Goal: Task Accomplishment & Management: Manage account settings

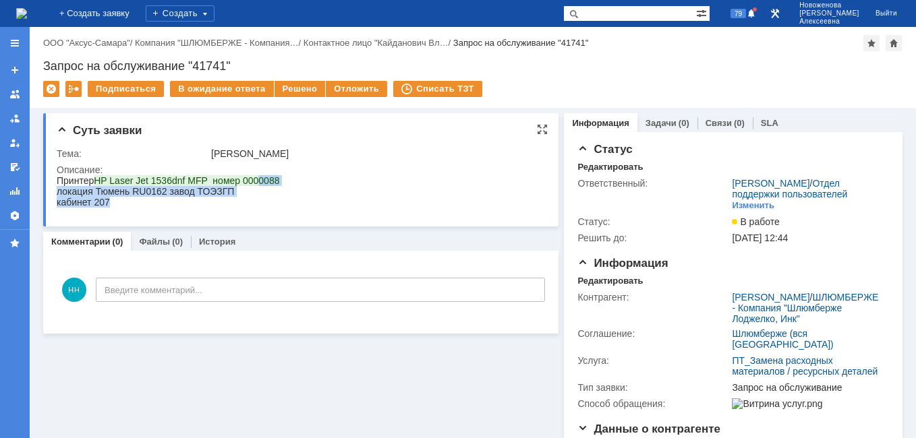
drag, startPoint x: 281, startPoint y: 178, endPoint x: 253, endPoint y: 177, distance: 27.7
click at [253, 177] on html "Принтер HP Laser Jet 1536dnf MFP номер 0000088 локация Тюмень RU0162 завод ТОЭЗ…" at bounding box center [297, 191] width 480 height 32
drag, startPoint x: 253, startPoint y: 177, endPoint x: 270, endPoint y: 182, distance: 17.5
copy body "0088 локация Тюмень RU0162 завод ТОЭЗГП кабинет 207"
click at [182, 204] on div "кабинет 207" at bounding box center [168, 202] width 223 height 11
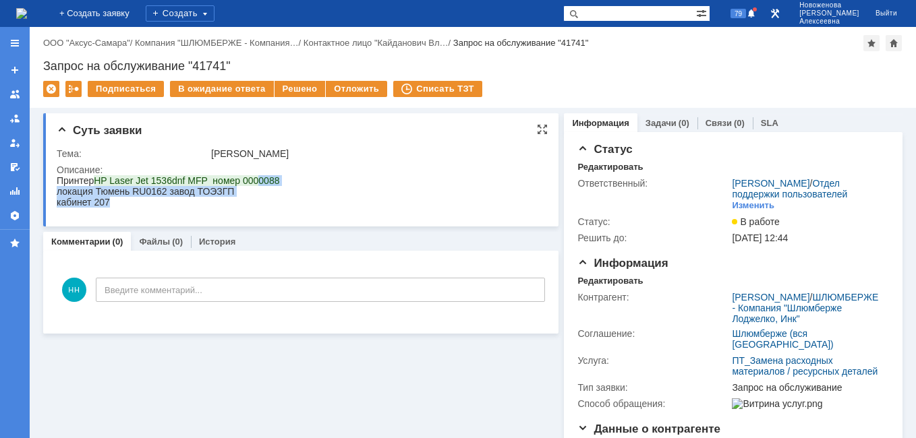
drag, startPoint x: 277, startPoint y: 181, endPoint x: 256, endPoint y: 180, distance: 20.9
click at [256, 180] on html "Принтер HP Laser Jet 1536dnf MFP номер 0000088 локация Тюмень RU0162 завод ТОЭЗ…" at bounding box center [297, 191] width 480 height 32
drag, startPoint x: 256, startPoint y: 181, endPoint x: 241, endPoint y: 206, distance: 29.6
click at [241, 206] on div "кабинет 207" at bounding box center [168, 202] width 223 height 11
drag, startPoint x: 259, startPoint y: 185, endPoint x: 276, endPoint y: 185, distance: 16.9
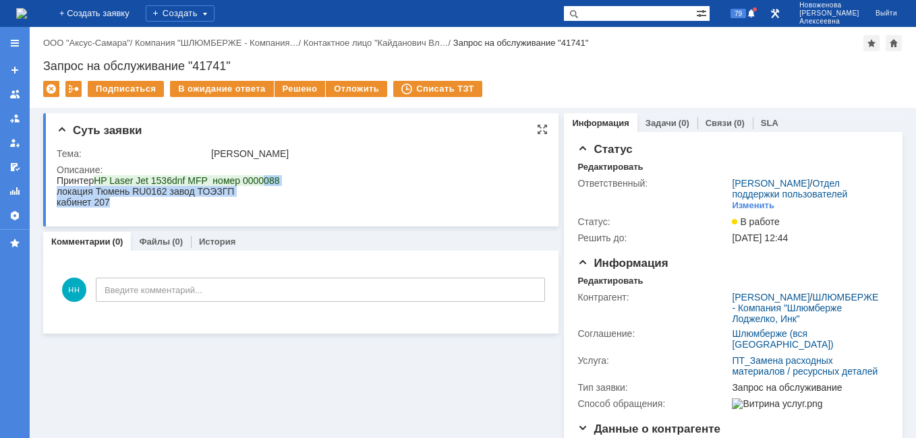
click at [276, 185] on html "Принтер HP Laser Jet 1536dnf MFP номер 0000088 локация Тюмень RU0162 завод ТОЭЗ…" at bounding box center [297, 191] width 480 height 32
click at [276, 184] on html "Принтер HP Laser Jet 1536dnf MFP номер 0000088 локация Тюмень RU0162 завод ТОЭЗ…" at bounding box center [297, 191] width 480 height 32
click at [262, 183] on span "HP Laser Jet 1536dnf MFP номер 0000088" at bounding box center [186, 180] width 185 height 11
copy span "088"
click at [643, 117] on div "Задачи (0)" at bounding box center [667, 123] width 60 height 20
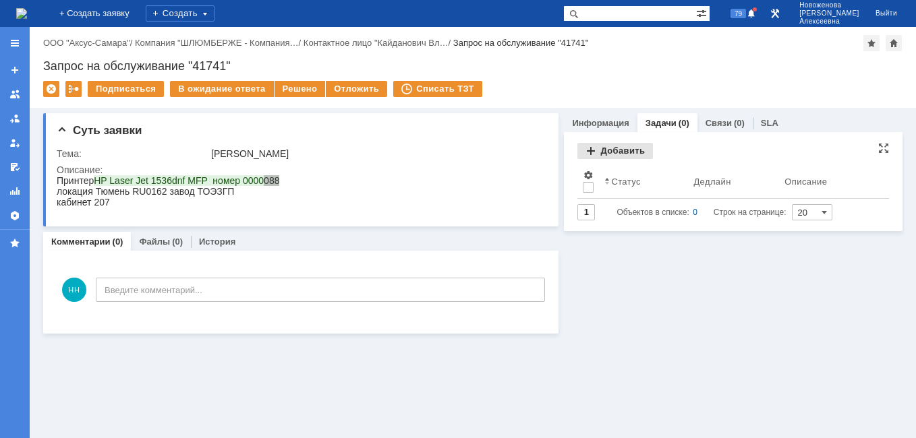
click at [622, 154] on div "Добавить" at bounding box center [615, 151] width 76 height 16
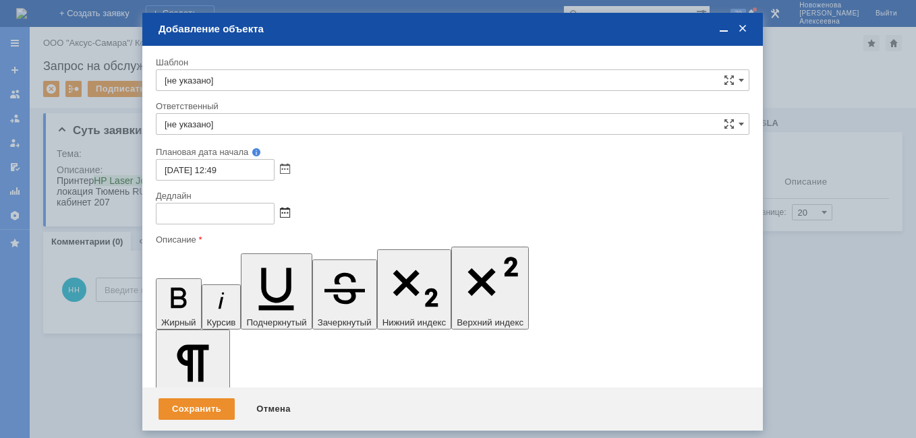
click at [285, 213] on span at bounding box center [285, 213] width 10 height 11
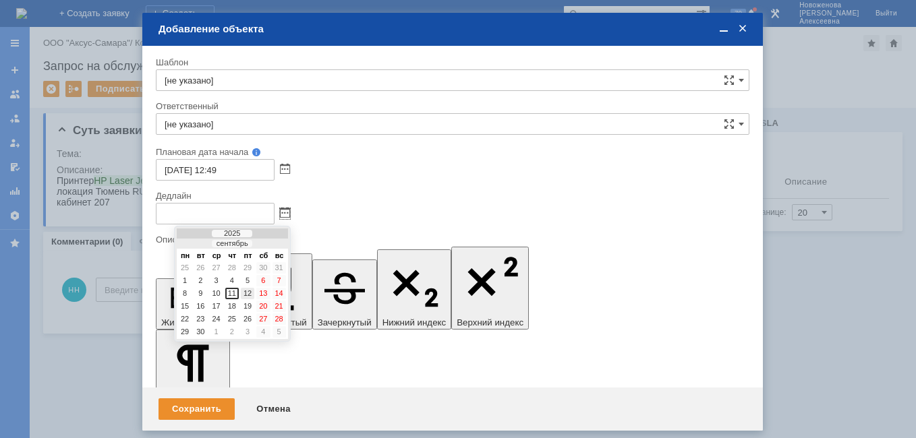
click at [252, 292] on div "12" at bounding box center [247, 293] width 13 height 11
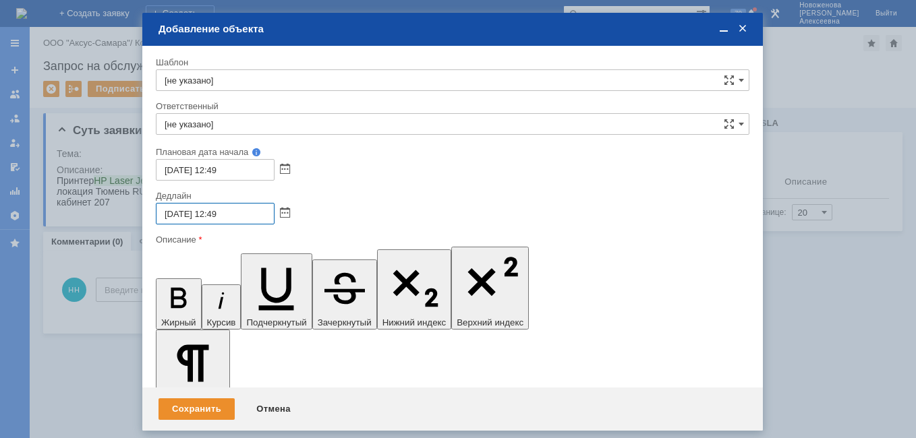
click at [220, 216] on input "12.09.2025 12:49" at bounding box center [215, 214] width 119 height 22
click at [254, 210] on input "12.09.2025 16:49" at bounding box center [215, 214] width 119 height 22
type input "12.09.2025 16:00"
click at [216, 121] on input "[не указано]" at bounding box center [452, 124] width 593 height 22
click at [235, 224] on span "Найденова Анастасия Дмитриевна" at bounding box center [453, 222] width 576 height 11
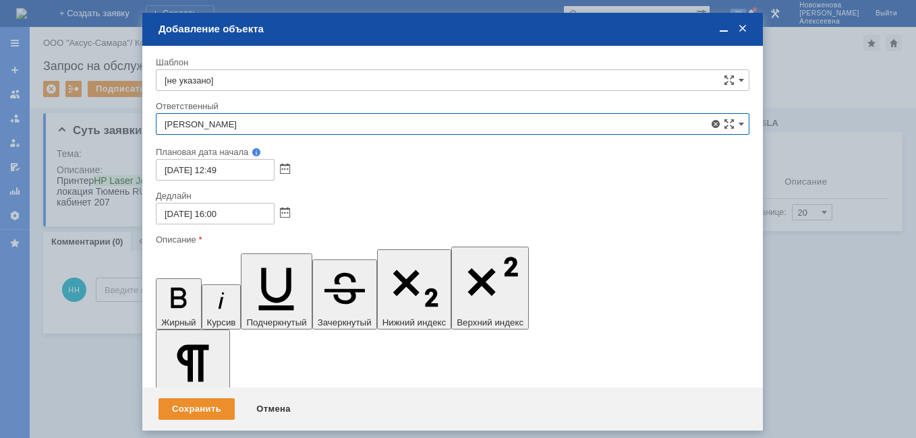
type input "Найденова Анастасия Дмитриевна"
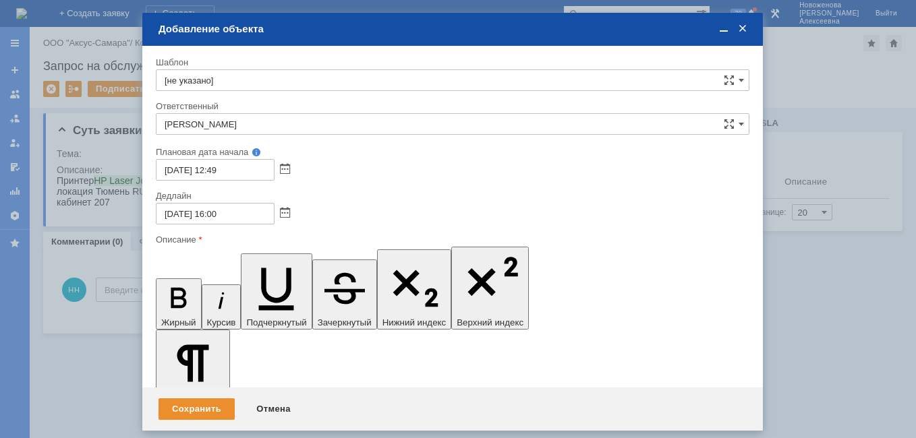
drag, startPoint x: 266, startPoint y: 3855, endPoint x: 208, endPoint y: 3862, distance: 59.1
drag, startPoint x: 218, startPoint y: 3850, endPoint x: 167, endPoint y: 3860, distance: 51.6
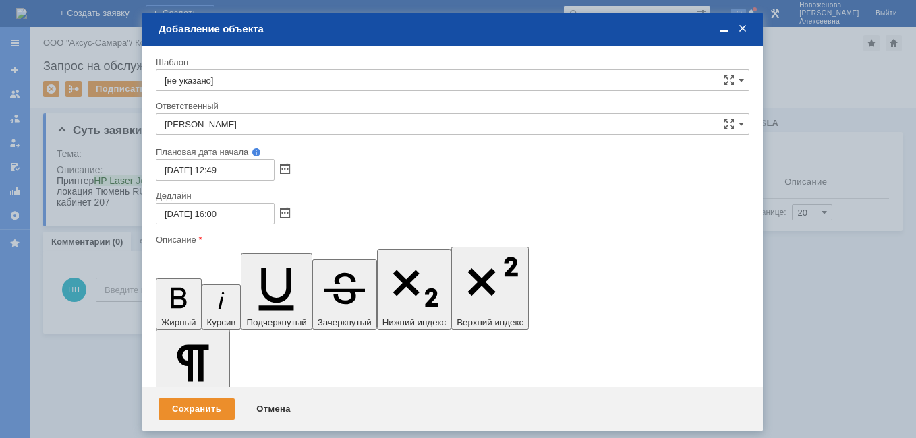
drag, startPoint x: 163, startPoint y: 256, endPoint x: 65, endPoint y: 9, distance: 265.1
click at [163, 281] on icon "button" at bounding box center [178, 298] width 35 height 35
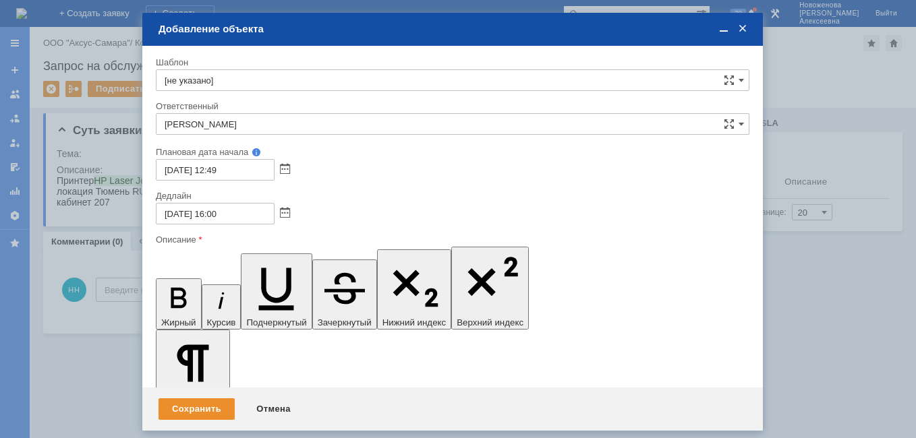
scroll to position [293, 5]
click at [368, 236] on div "Внимание! Шаблон [не указано] Ответственный Найденова Анастасия Дмитриевна себе…" at bounding box center [452, 238] width 620 height 385
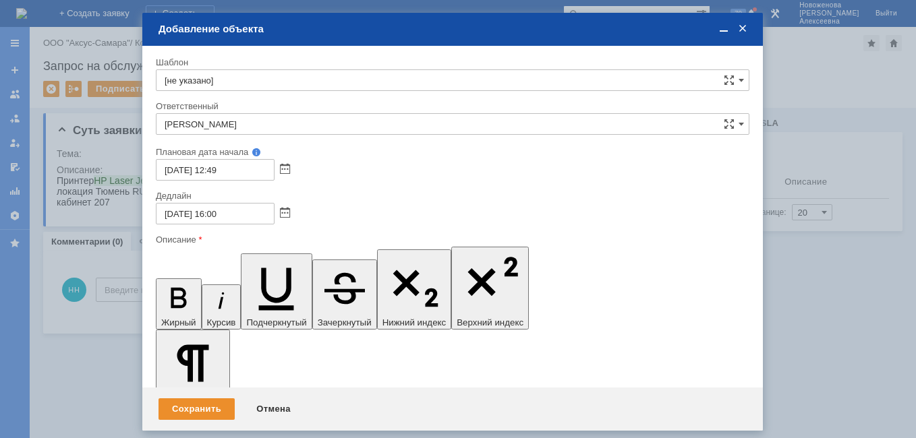
click at [724, 28] on span at bounding box center [723, 29] width 13 height 12
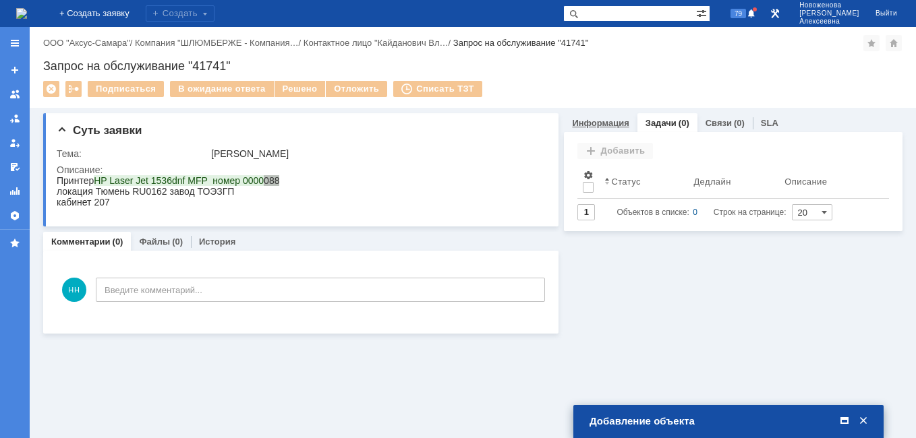
click at [602, 123] on link "Информация" at bounding box center [600, 123] width 57 height 10
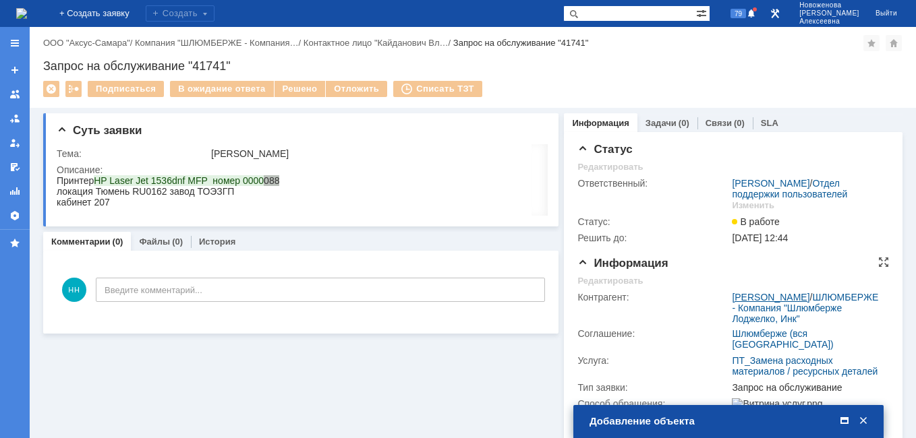
click at [769, 303] on link "Кайданович Владислав" at bounding box center [771, 297] width 78 height 11
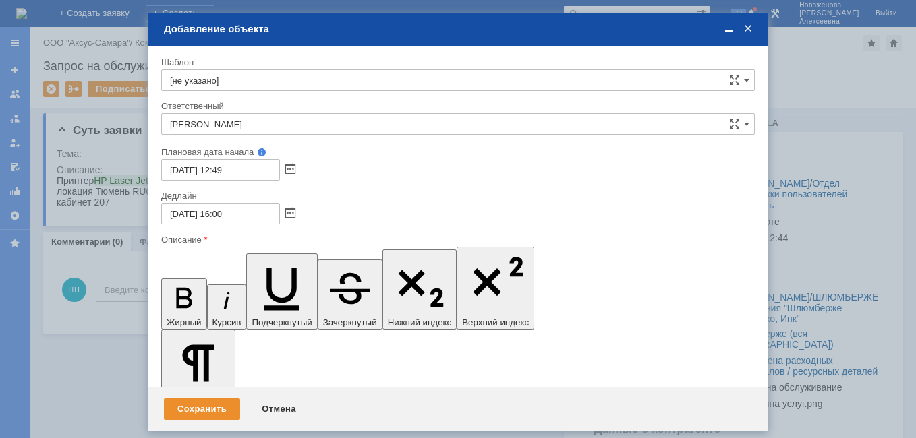
click at [727, 30] on span at bounding box center [728, 29] width 13 height 12
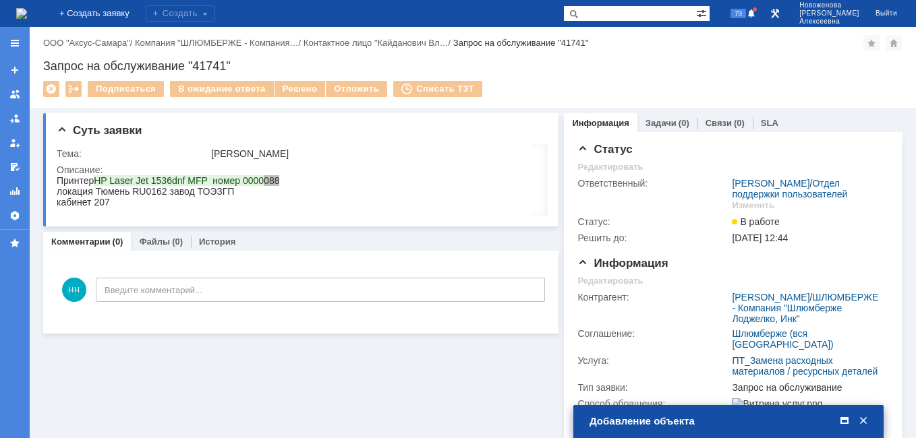
click at [844, 423] on span at bounding box center [844, 421] width 13 height 12
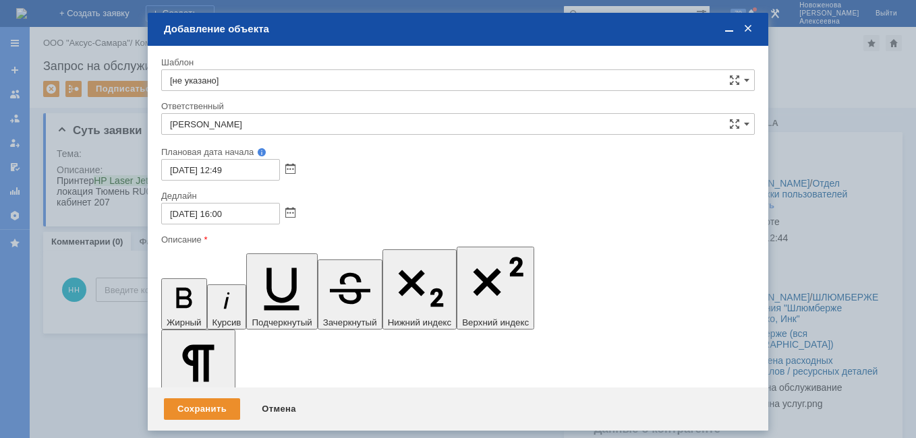
drag, startPoint x: 368, startPoint y: 3901, endPoint x: 308, endPoint y: 3902, distance: 60.0
drag, startPoint x: 435, startPoint y: 3910, endPoint x: 264, endPoint y: 3901, distance: 170.9
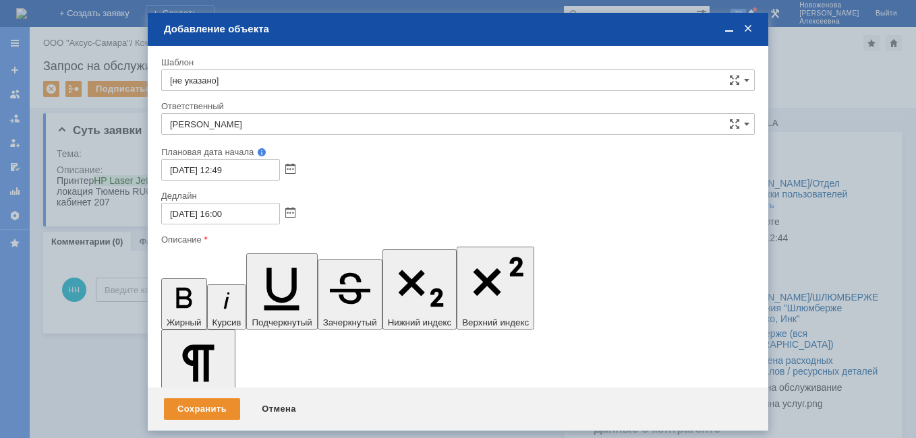
drag, startPoint x: 724, startPoint y: 27, endPoint x: 734, endPoint y: 7, distance: 22.9
click at [724, 27] on span at bounding box center [728, 29] width 13 height 12
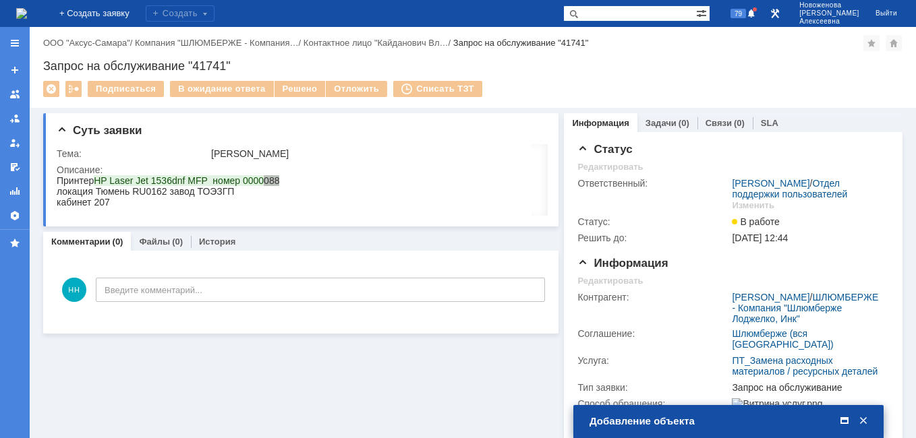
click at [846, 423] on span at bounding box center [844, 421] width 13 height 12
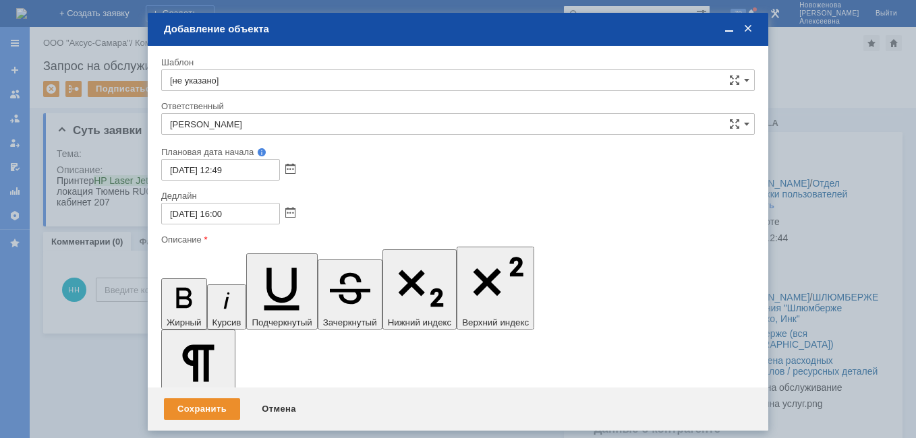
click at [205, 407] on div "Сохранить" at bounding box center [202, 410] width 76 height 22
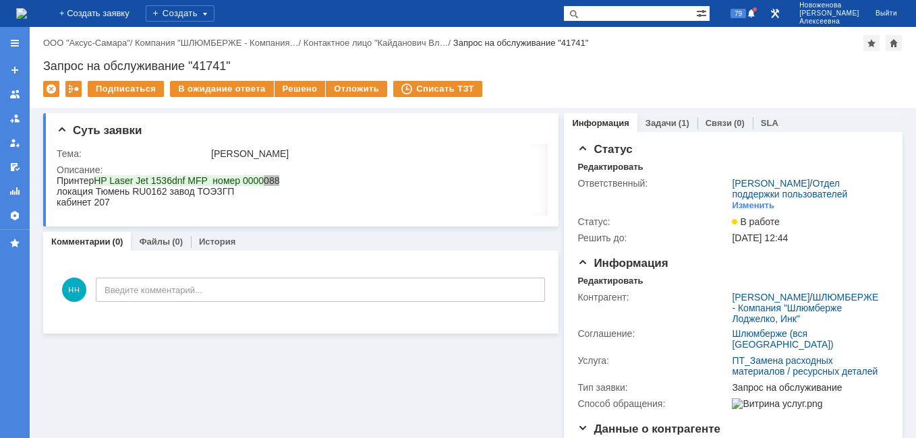
scroll to position [0, 0]
click at [365, 278] on div "НН Введите комментарий..." at bounding box center [301, 291] width 488 height 63
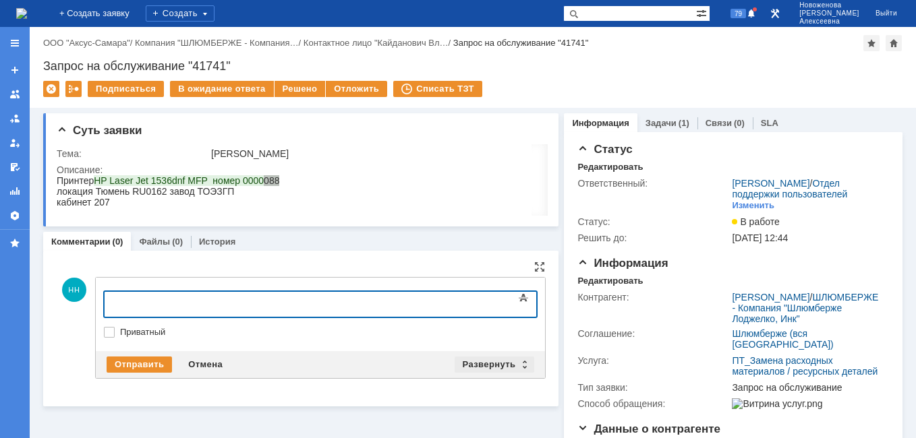
click at [516, 366] on div "Развернуть" at bounding box center [495, 365] width 80 height 16
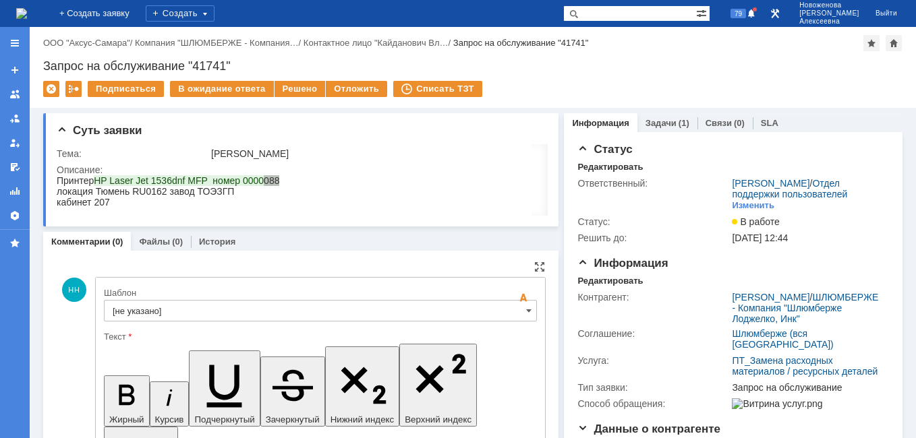
click at [520, 304] on input "[не указано]" at bounding box center [320, 311] width 433 height 22
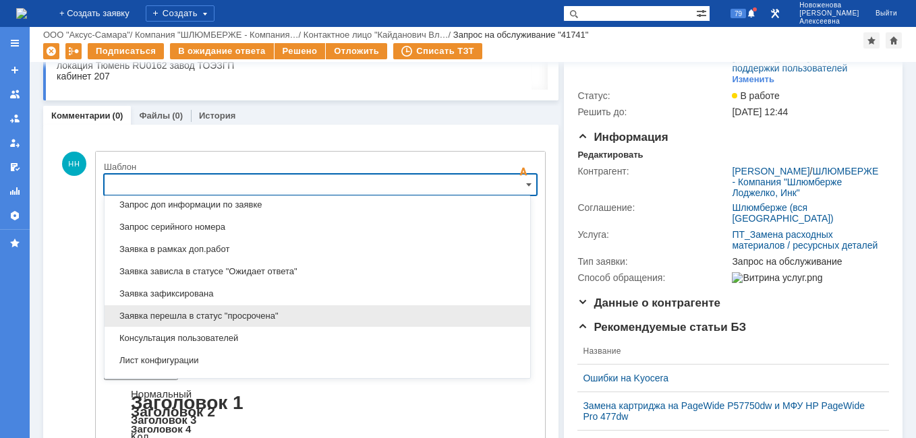
scroll to position [733, 0]
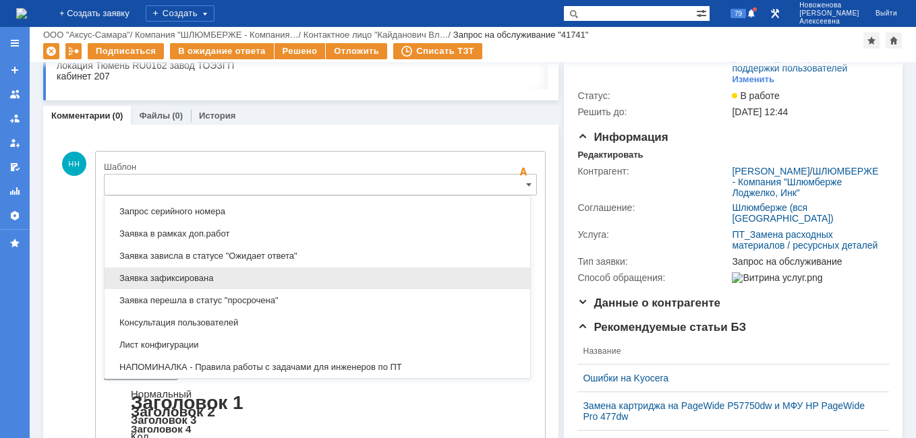
drag, startPoint x: 210, startPoint y: 279, endPoint x: 106, endPoint y: 20, distance: 279.3
click at [210, 279] on span "Заявка зафиксирована" at bounding box center [317, 278] width 409 height 11
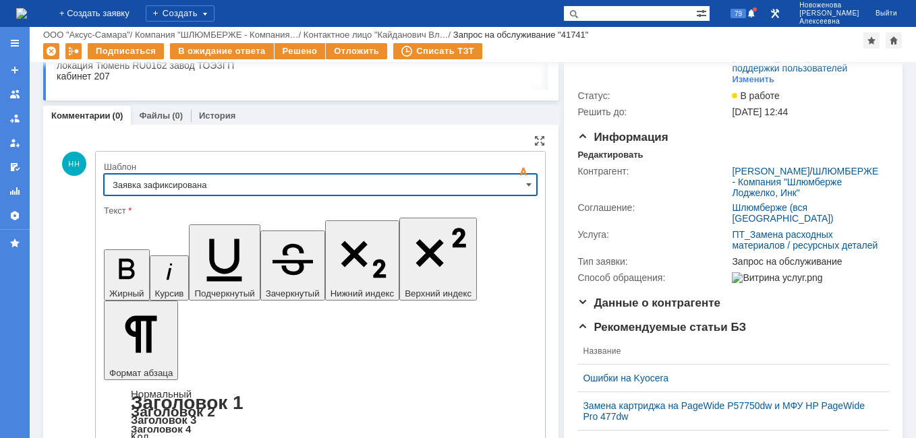
type input "Заявка зафиксирована"
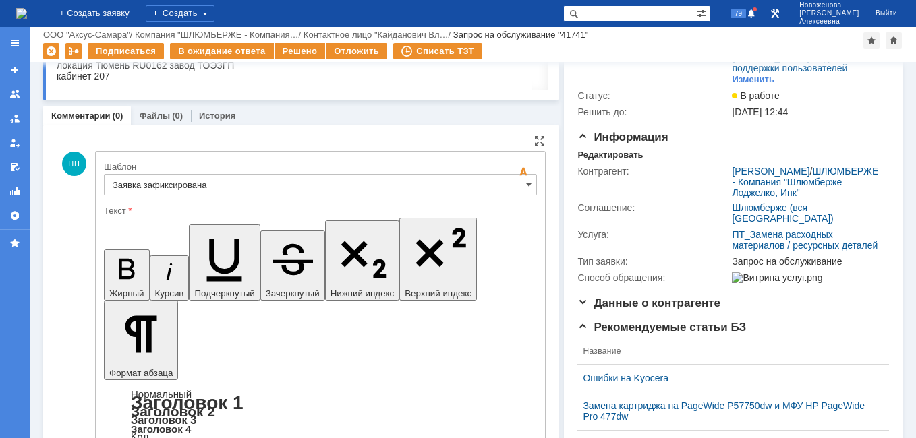
drag, startPoint x: 416, startPoint y: 3317, endPoint x: 129, endPoint y: 3320, distance: 287.3
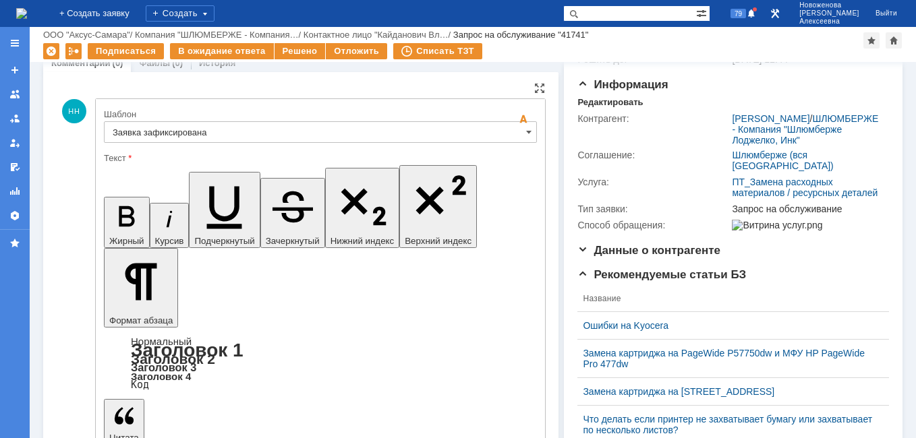
scroll to position [148, 0]
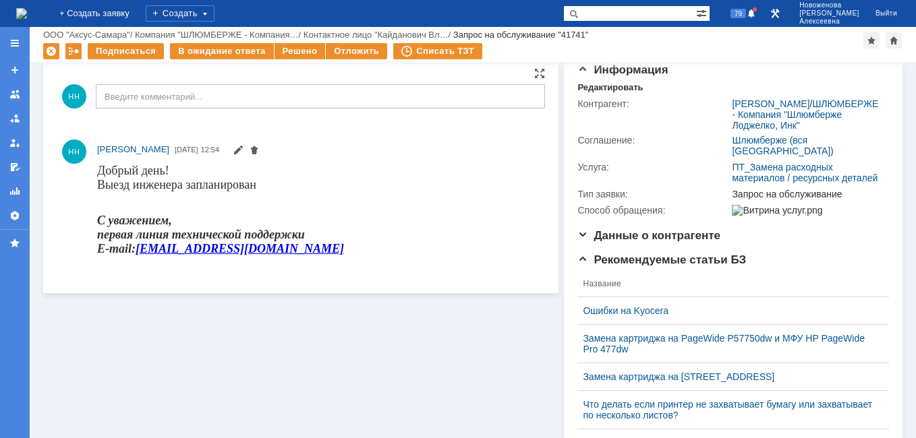
scroll to position [0, 0]
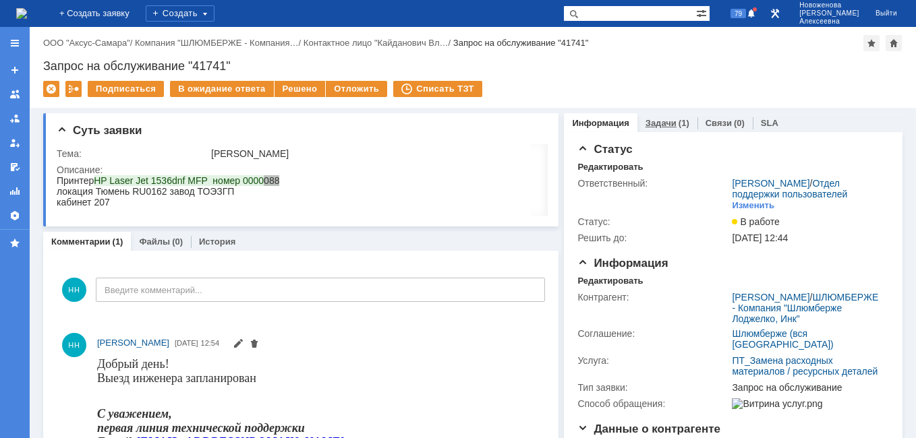
click at [657, 122] on link "Задачи" at bounding box center [660, 123] width 31 height 10
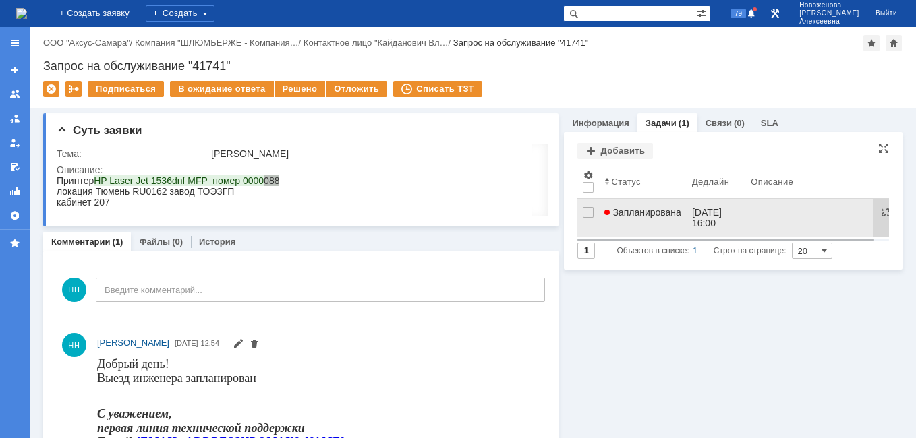
click at [672, 228] on link "Запланирована" at bounding box center [643, 218] width 88 height 38
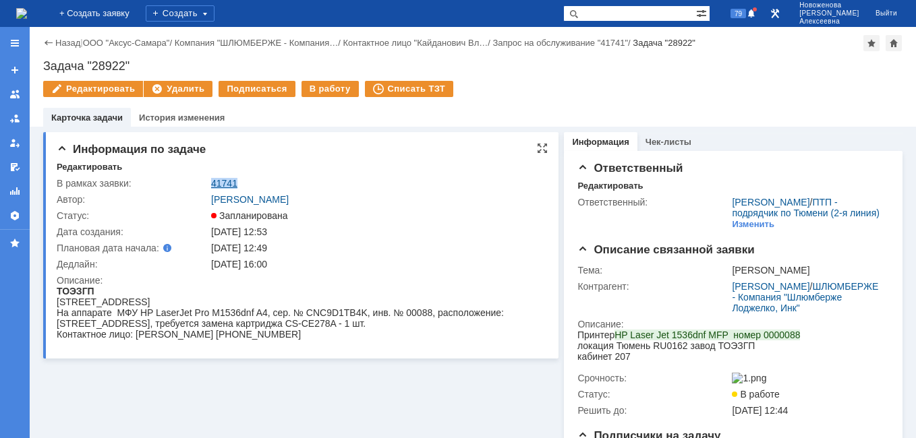
drag, startPoint x: 242, startPoint y: 179, endPoint x: 211, endPoint y: 185, distance: 31.6
click at [211, 185] on div "41741" at bounding box center [375, 183] width 329 height 11
copy link "41741"
drag, startPoint x: 136, startPoint y: 63, endPoint x: 45, endPoint y: 71, distance: 90.7
click at [45, 71] on div "Задача "28922"" at bounding box center [472, 65] width 859 height 13
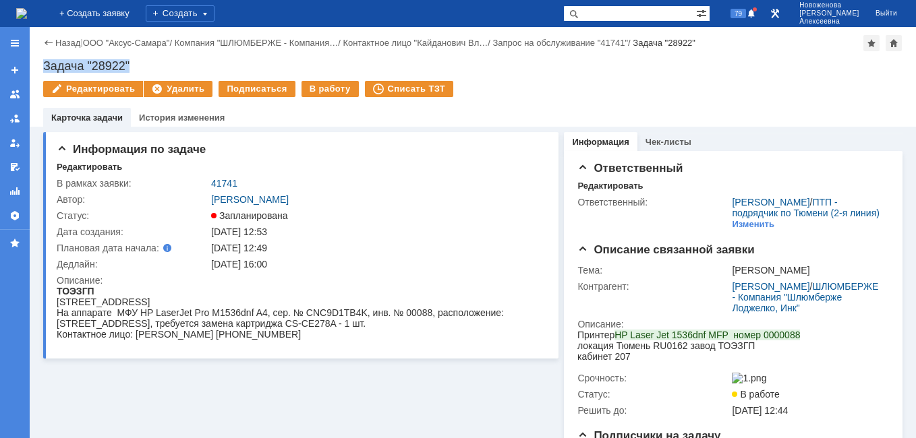
copy div "Задача "28922""
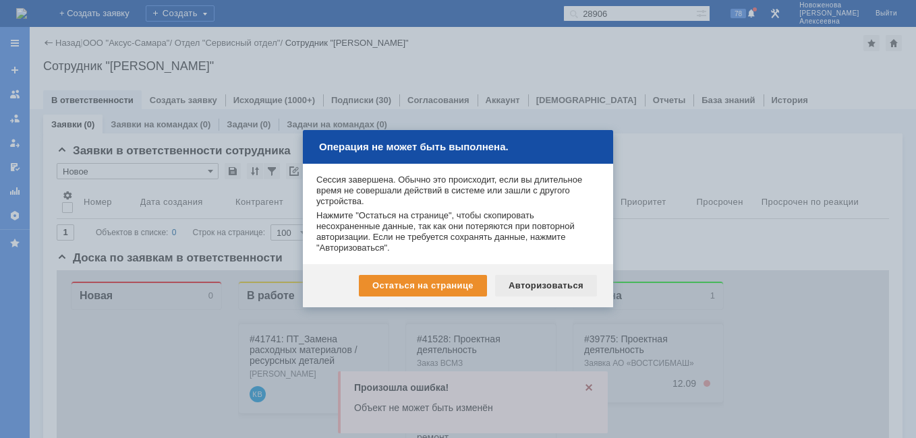
click at [552, 289] on div "Авторизоваться" at bounding box center [546, 286] width 102 height 22
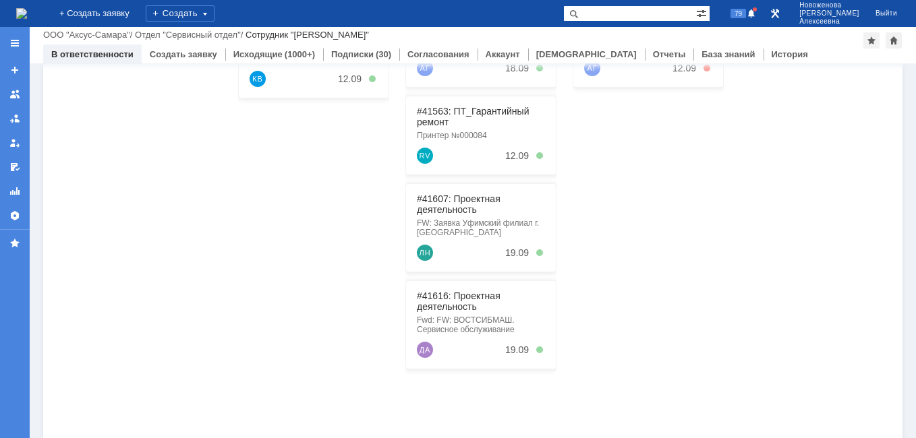
scroll to position [202, 0]
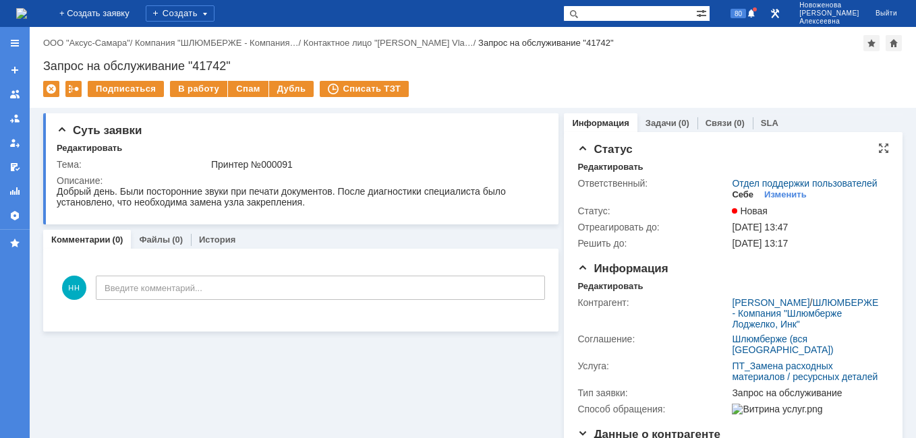
click at [736, 200] on div "Себе" at bounding box center [743, 195] width 22 height 11
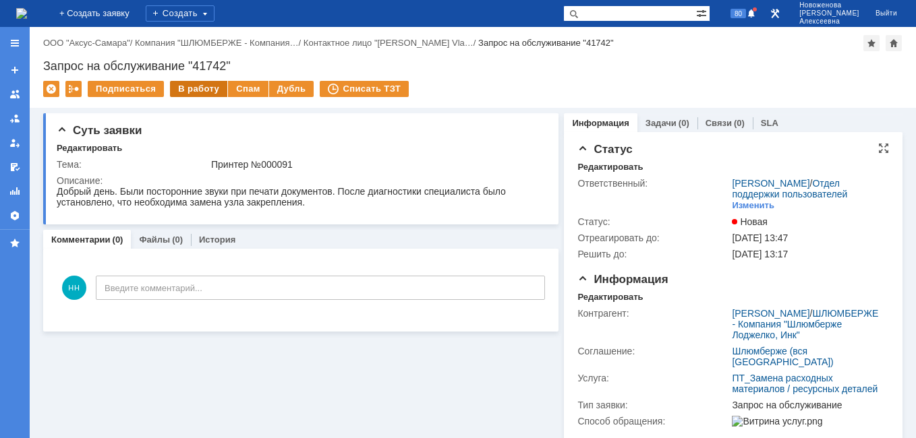
click at [197, 93] on div "В работу" at bounding box center [198, 89] width 57 height 16
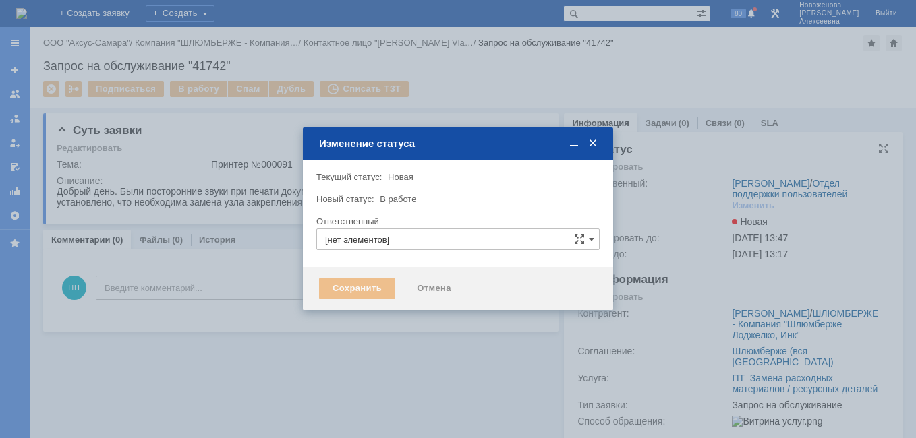
type input "[PERSON_NAME]"
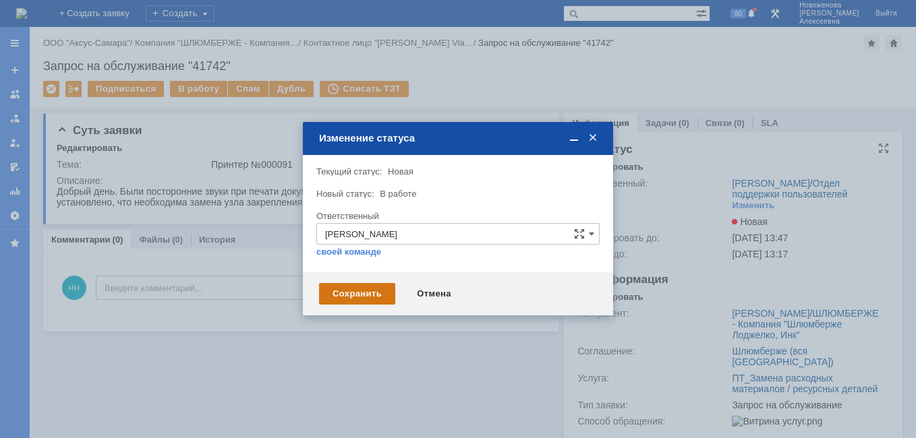
click at [368, 290] on div "Сохранить" at bounding box center [357, 294] width 76 height 22
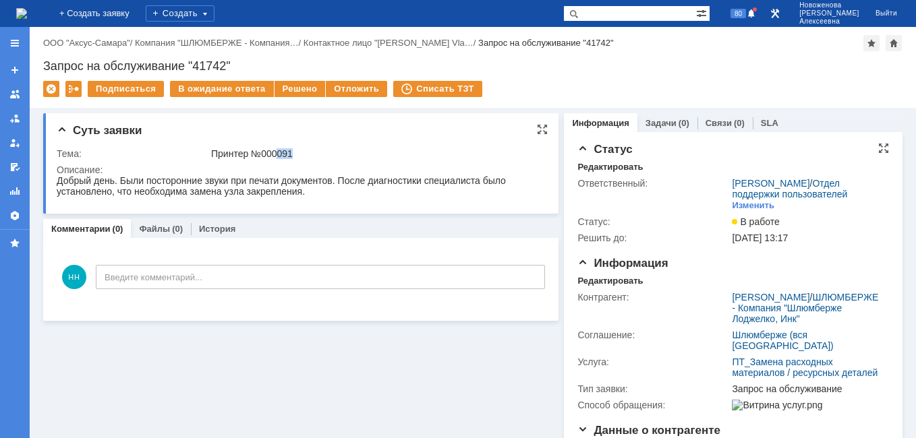
drag, startPoint x: 293, startPoint y: 153, endPoint x: 277, endPoint y: 151, distance: 16.3
click at [277, 151] on div "Принтер №000091" at bounding box center [375, 153] width 329 height 11
copy div "091"
click at [598, 287] on div "Редактировать" at bounding box center [609, 281] width 65 height 11
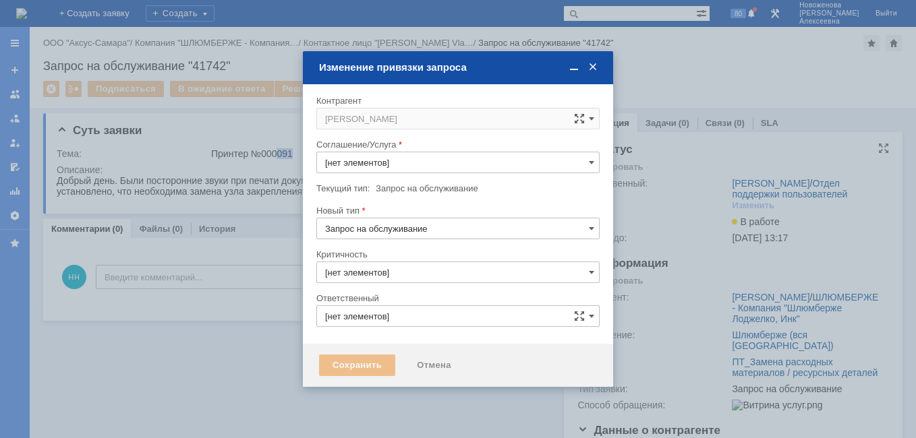
type input "ПТ_Замена расходных материалов / ресурсных деталей"
type input "3. Низкая"
type input "[PERSON_NAME]"
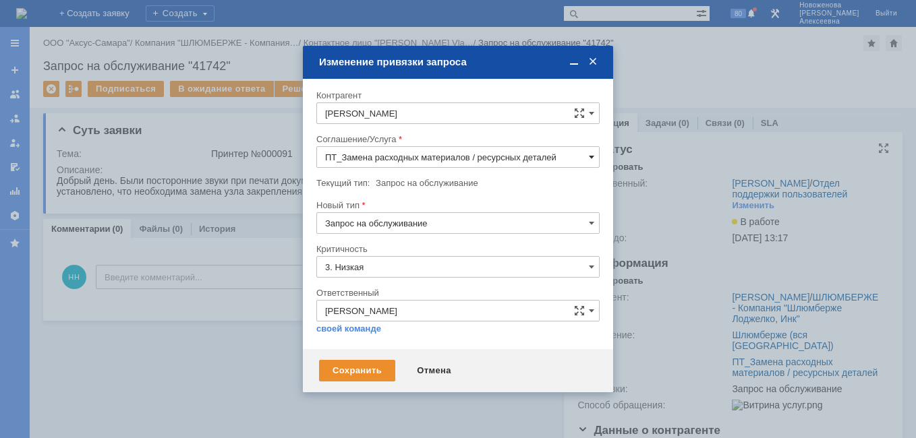
click at [590, 157] on span at bounding box center [591, 157] width 5 height 11
click at [377, 208] on span "ПТ_Диагностика" at bounding box center [458, 209] width 266 height 11
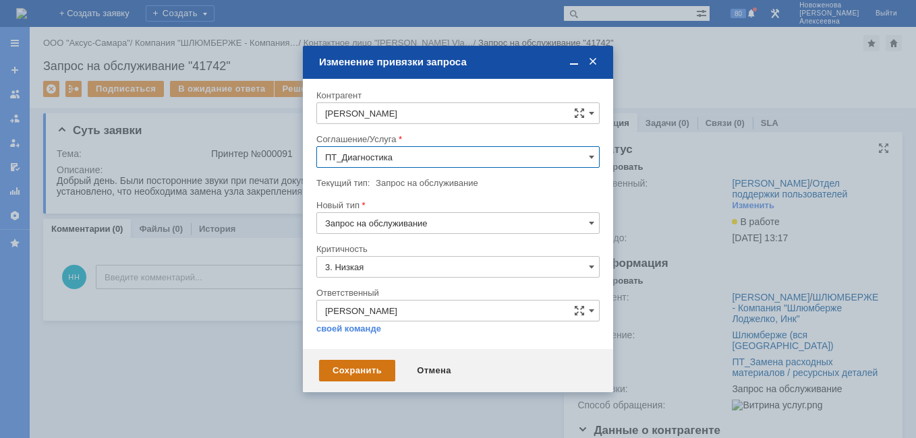
type input "ПТ_Диагностика"
click at [378, 370] on div "Сохранить" at bounding box center [357, 371] width 76 height 22
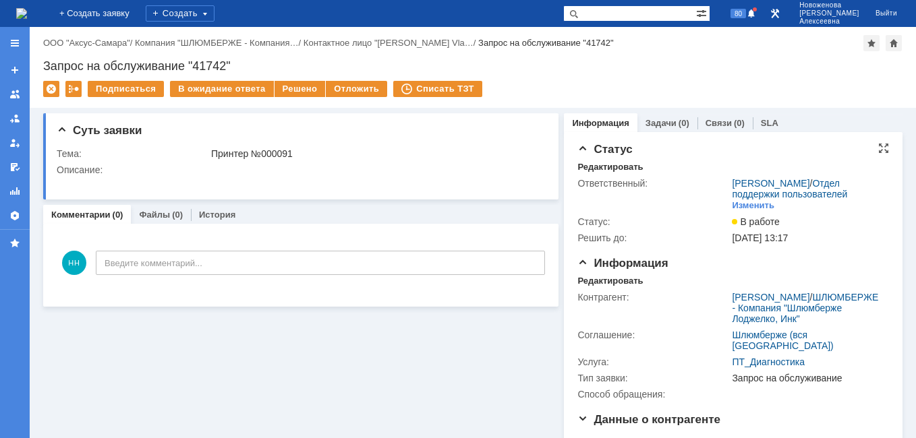
scroll to position [0, 0]
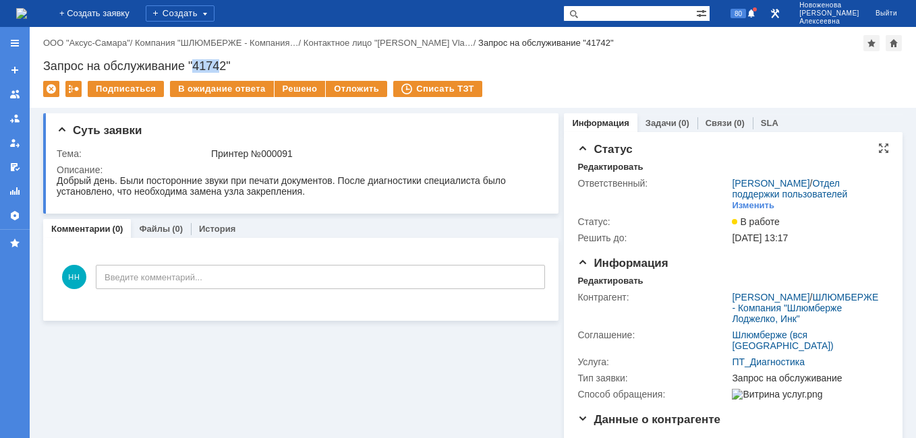
drag, startPoint x: 220, startPoint y: 69, endPoint x: 195, endPoint y: 67, distance: 25.0
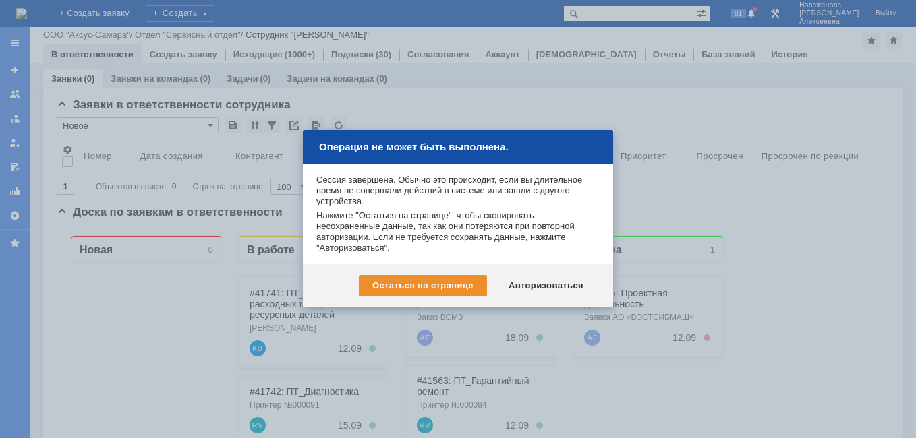
scroll to position [202, 0]
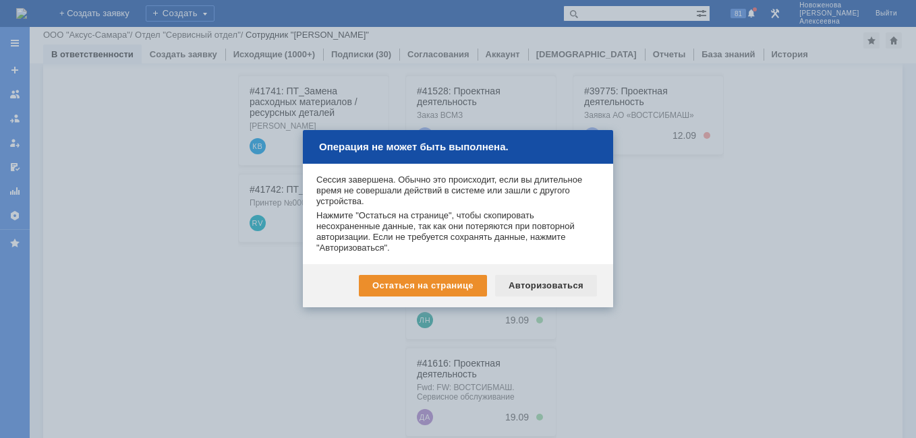
click at [571, 285] on div "Авторизоваться" at bounding box center [546, 286] width 102 height 22
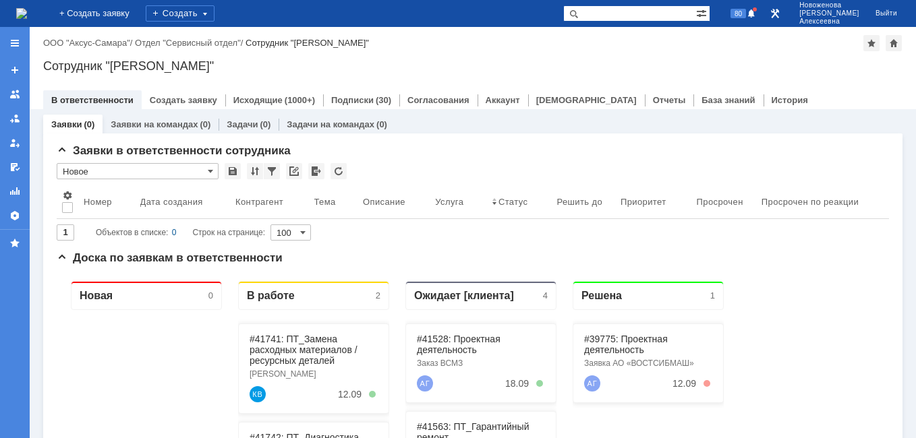
click at [27, 16] on img at bounding box center [21, 13] width 11 height 11
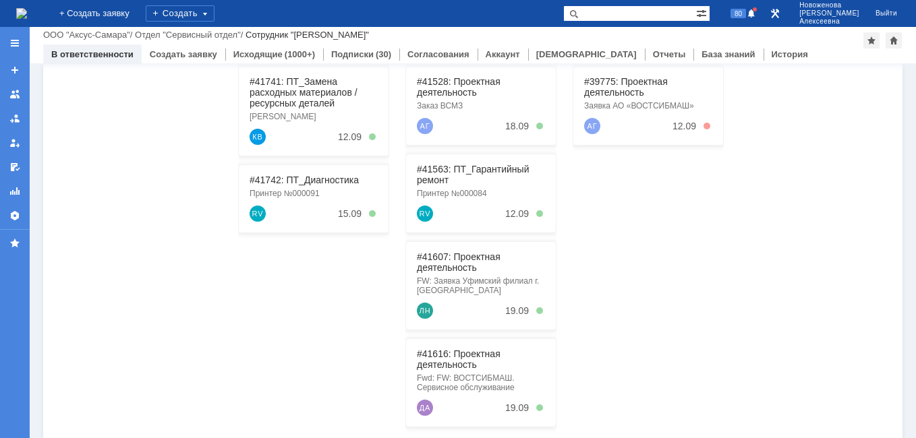
scroll to position [209, 0]
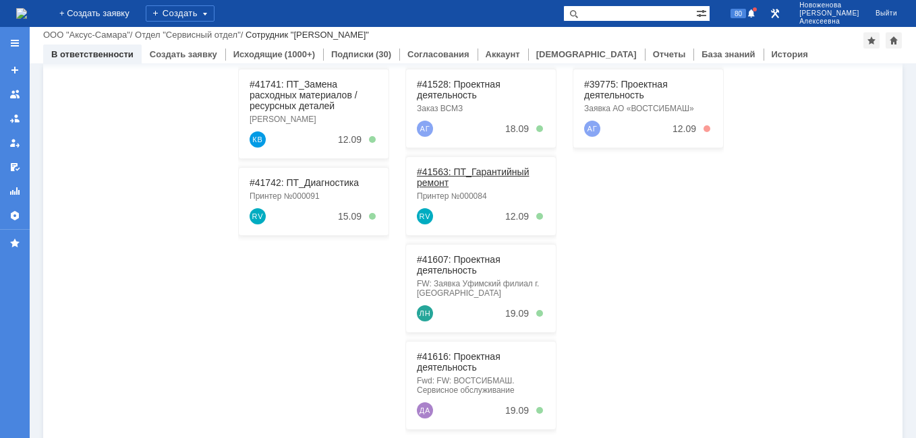
click at [448, 173] on link "#41563: ПТ_Гарантийный ремонт" at bounding box center [473, 178] width 112 height 22
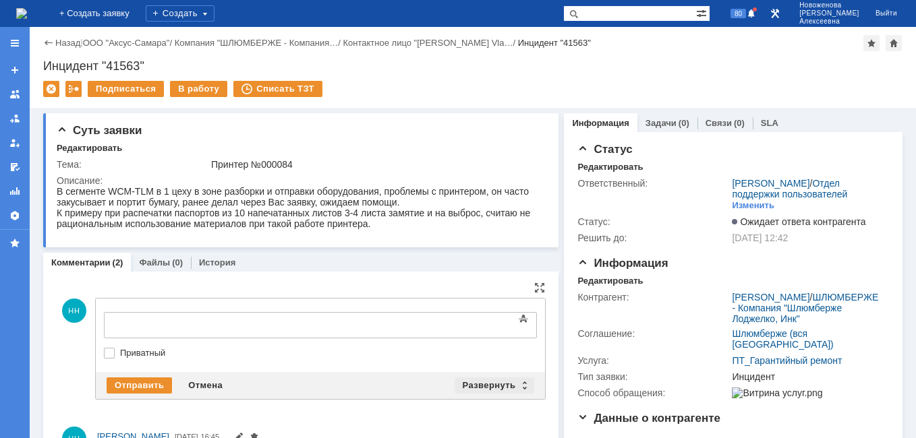
click at [521, 388] on div "Развернуть" at bounding box center [495, 386] width 80 height 16
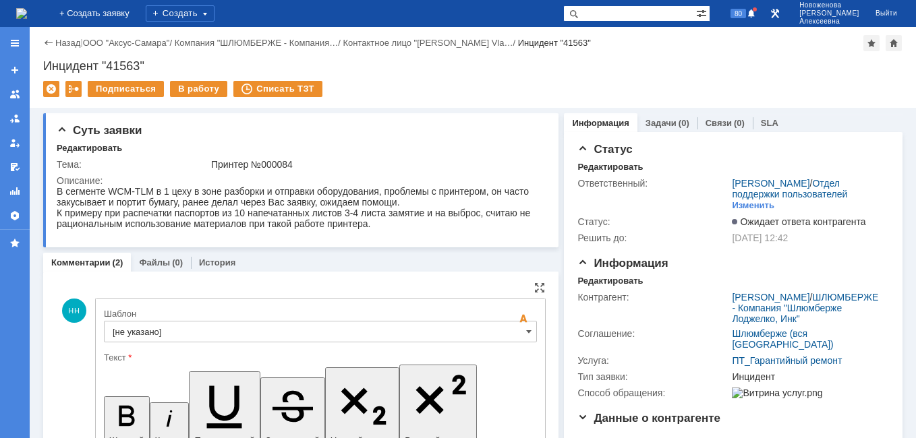
click at [517, 332] on input "[не указано]" at bounding box center [320, 332] width 433 height 22
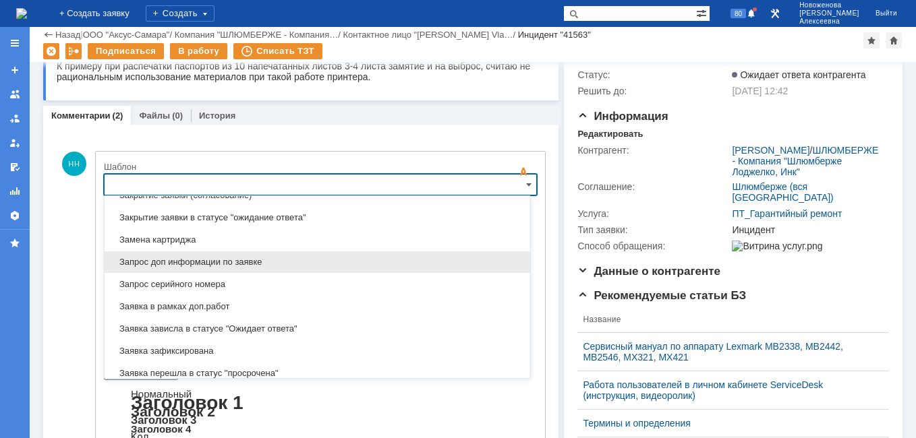
scroll to position [666, 0]
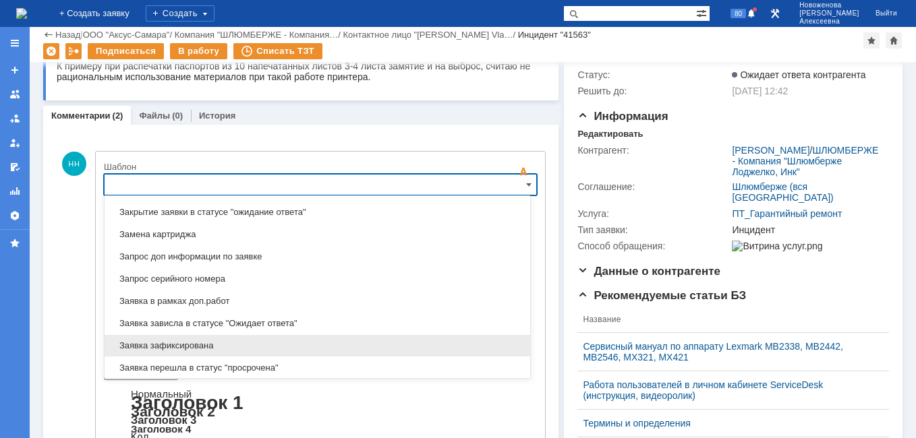
click at [198, 347] on span "Заявка зафиксирована" at bounding box center [317, 346] width 409 height 11
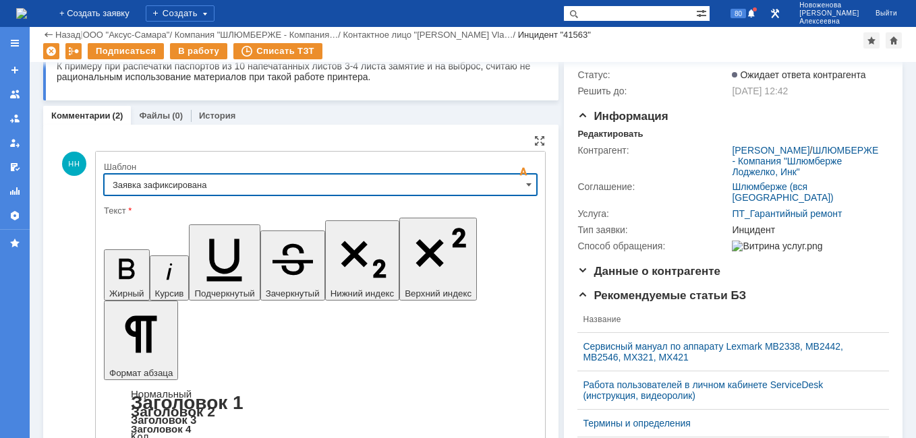
type input "Заявка зафиксирована"
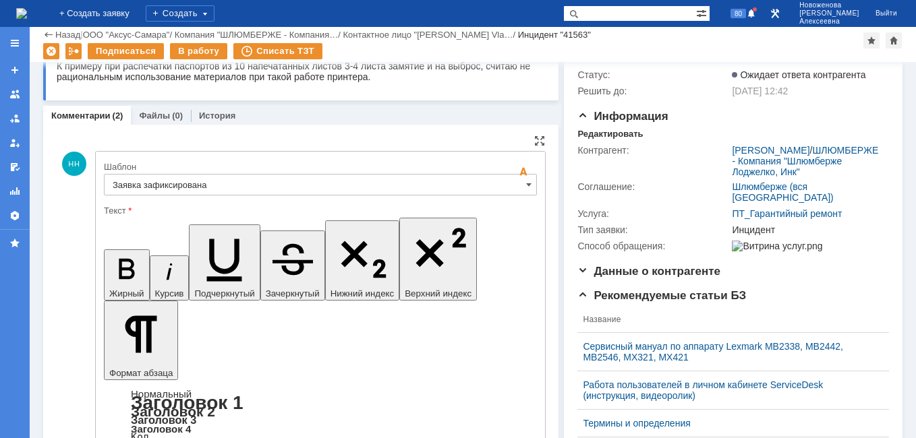
drag, startPoint x: 408, startPoint y: 3317, endPoint x: 129, endPoint y: 3316, distance: 278.5
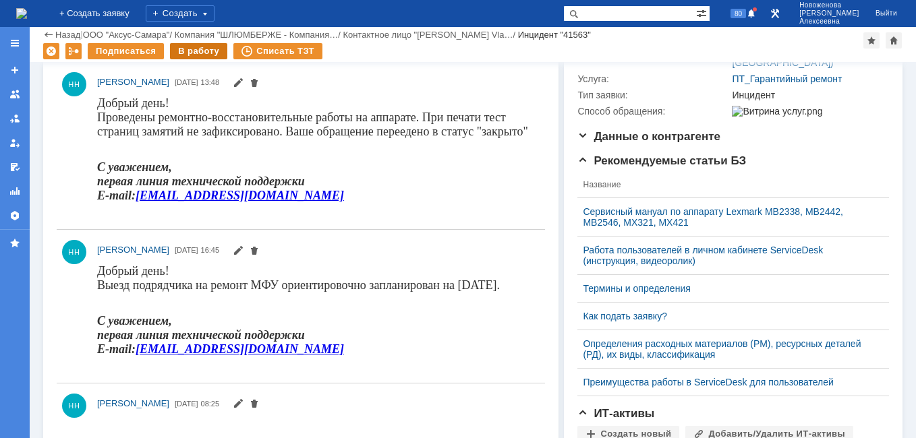
scroll to position [0, 0]
click at [200, 51] on div "В работу" at bounding box center [198, 51] width 57 height 16
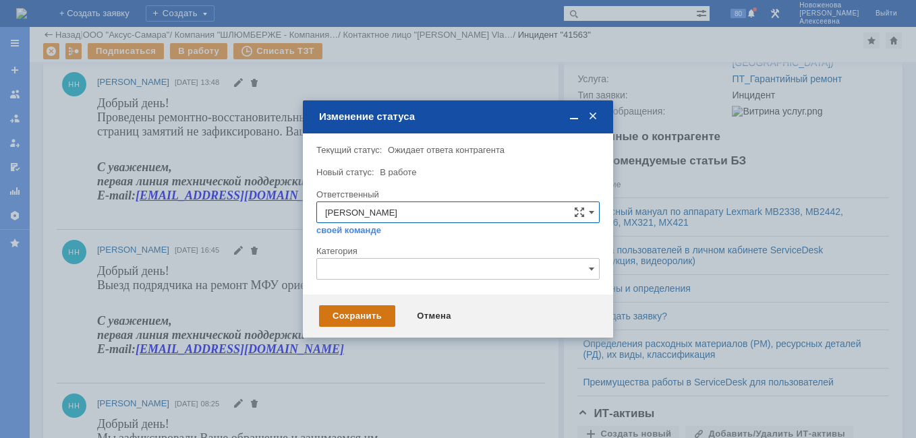
click at [361, 308] on div "Сохранить" at bounding box center [357, 317] width 76 height 22
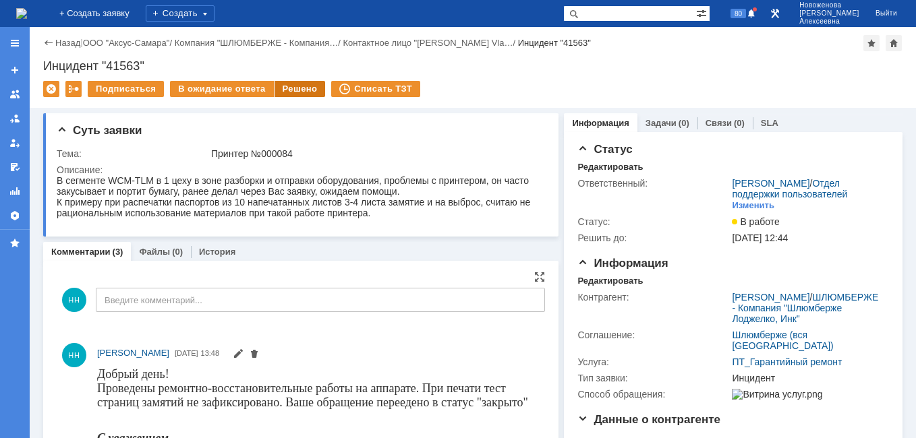
click at [289, 90] on div "Решено" at bounding box center [299, 89] width 51 height 16
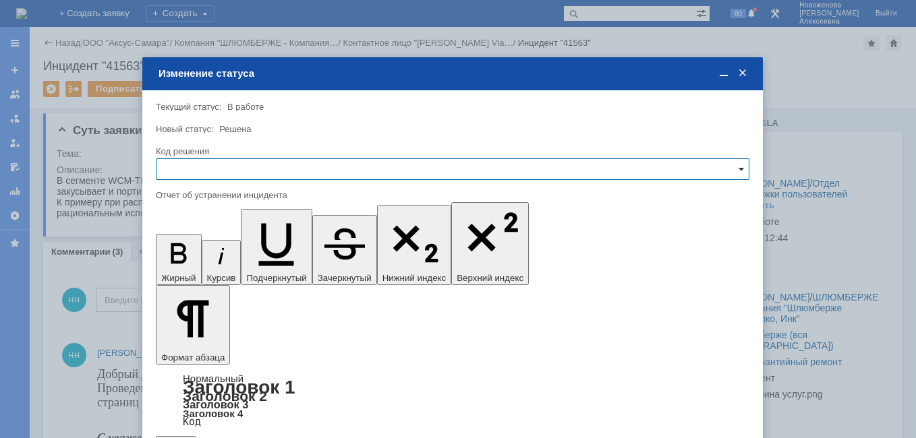
click at [742, 168] on span at bounding box center [741, 169] width 5 height 11
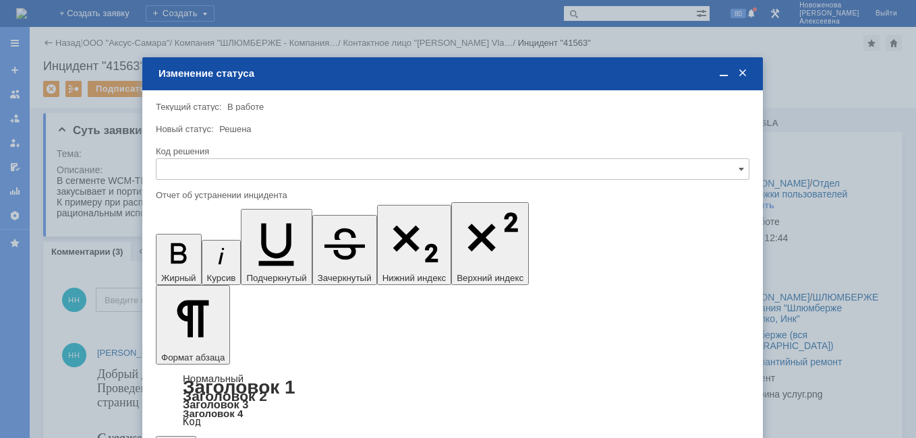
click at [197, 262] on span "Решено" at bounding box center [453, 261] width 576 height 11
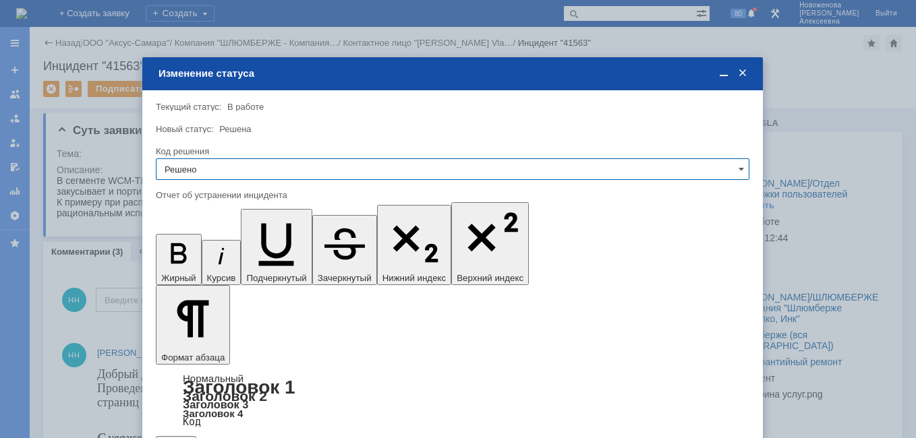
type input "Решено"
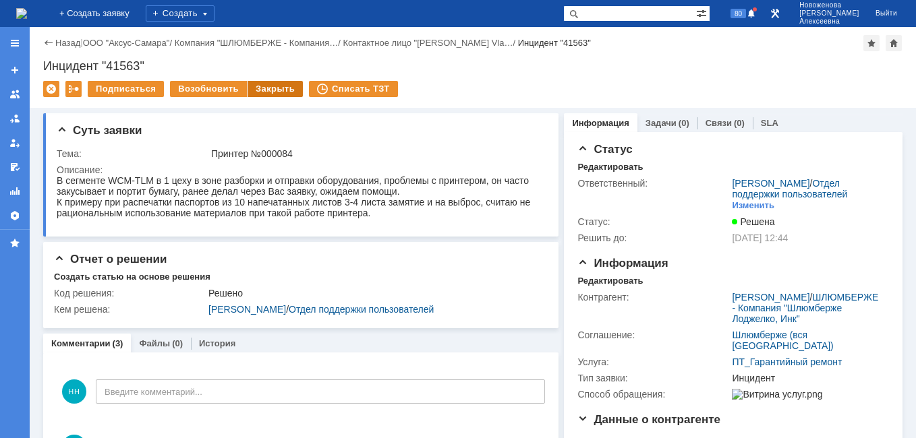
click at [269, 86] on div "Закрыть" at bounding box center [275, 89] width 55 height 16
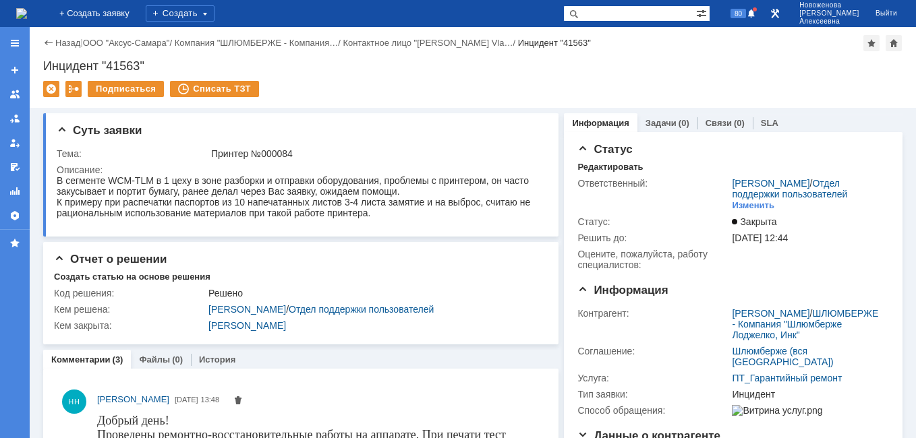
click at [27, 8] on img at bounding box center [21, 13] width 11 height 11
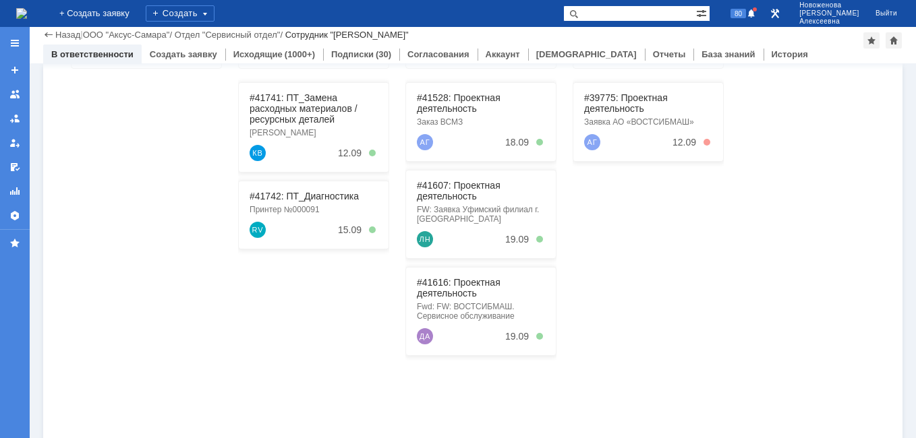
scroll to position [202, 0]
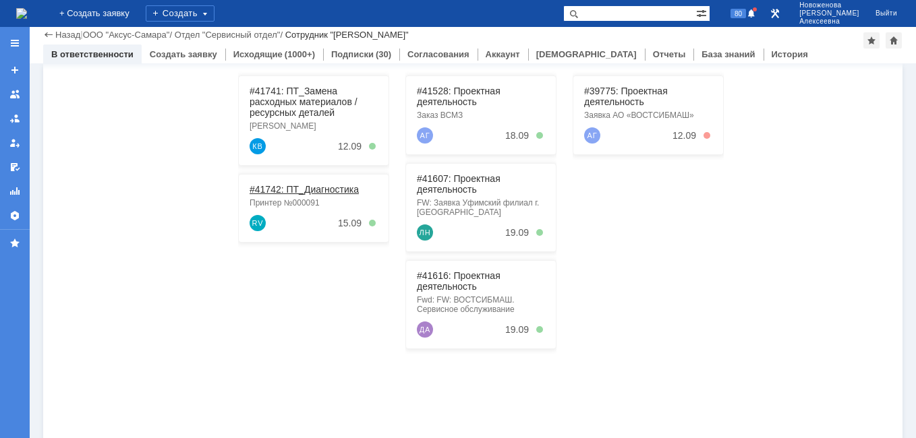
click at [298, 185] on link "#41742: ПТ_Диагностика" at bounding box center [304, 189] width 109 height 11
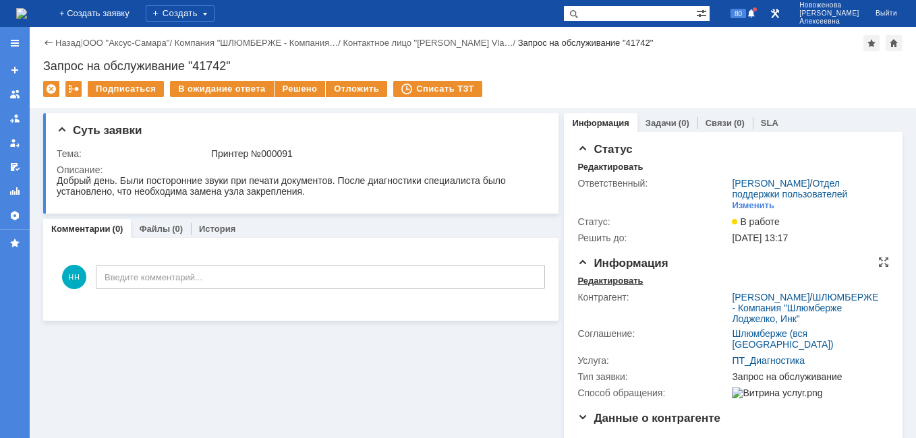
click at [581, 287] on div "Редактировать" at bounding box center [609, 281] width 65 height 11
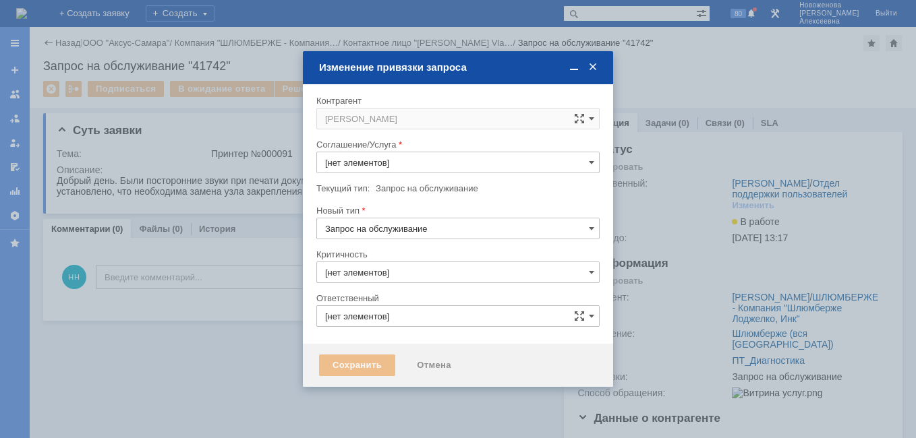
type input "ПТ_Диагностика"
type input "3. Низкая"
type input "[PERSON_NAME]"
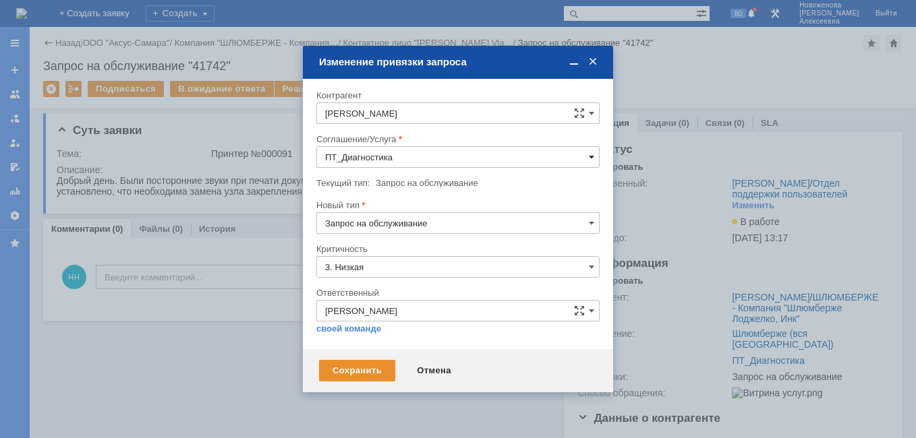
click at [592, 158] on span at bounding box center [591, 157] width 5 height 11
click at [366, 276] on span "Прочее" at bounding box center [458, 277] width 266 height 11
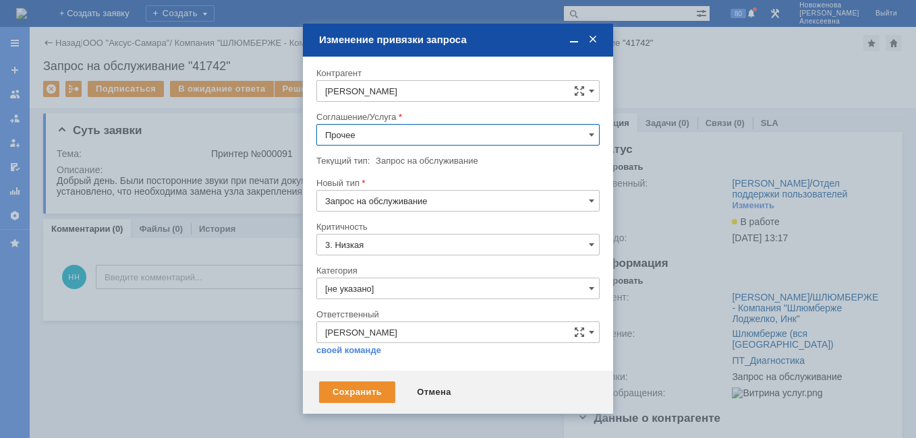
type input "Прочее"
click at [352, 391] on div "Сохранить" at bounding box center [357, 393] width 76 height 22
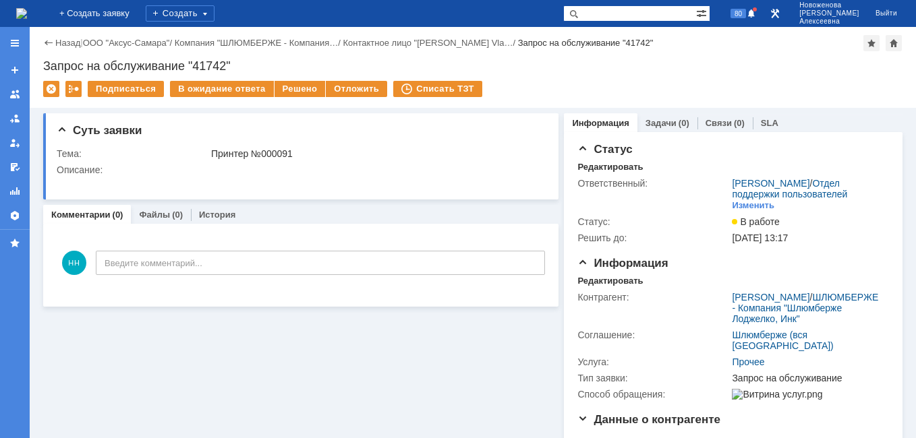
scroll to position [0, 0]
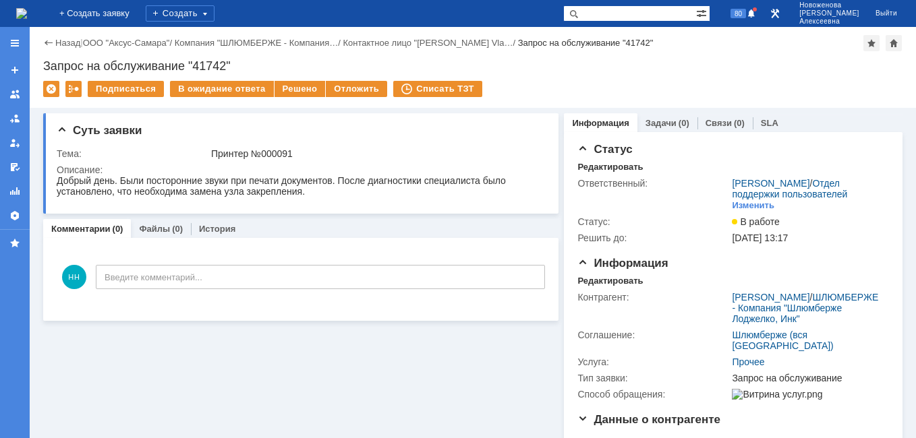
click at [27, 9] on img at bounding box center [21, 13] width 11 height 11
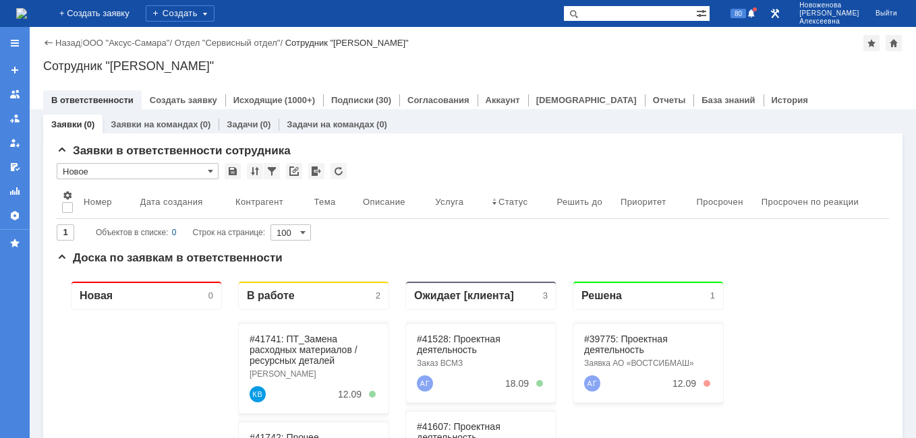
click at [648, 15] on input "text" at bounding box center [629, 13] width 133 height 16
paste input "41563"
type input "41563"
